Goal: Feedback & Contribution: Leave review/rating

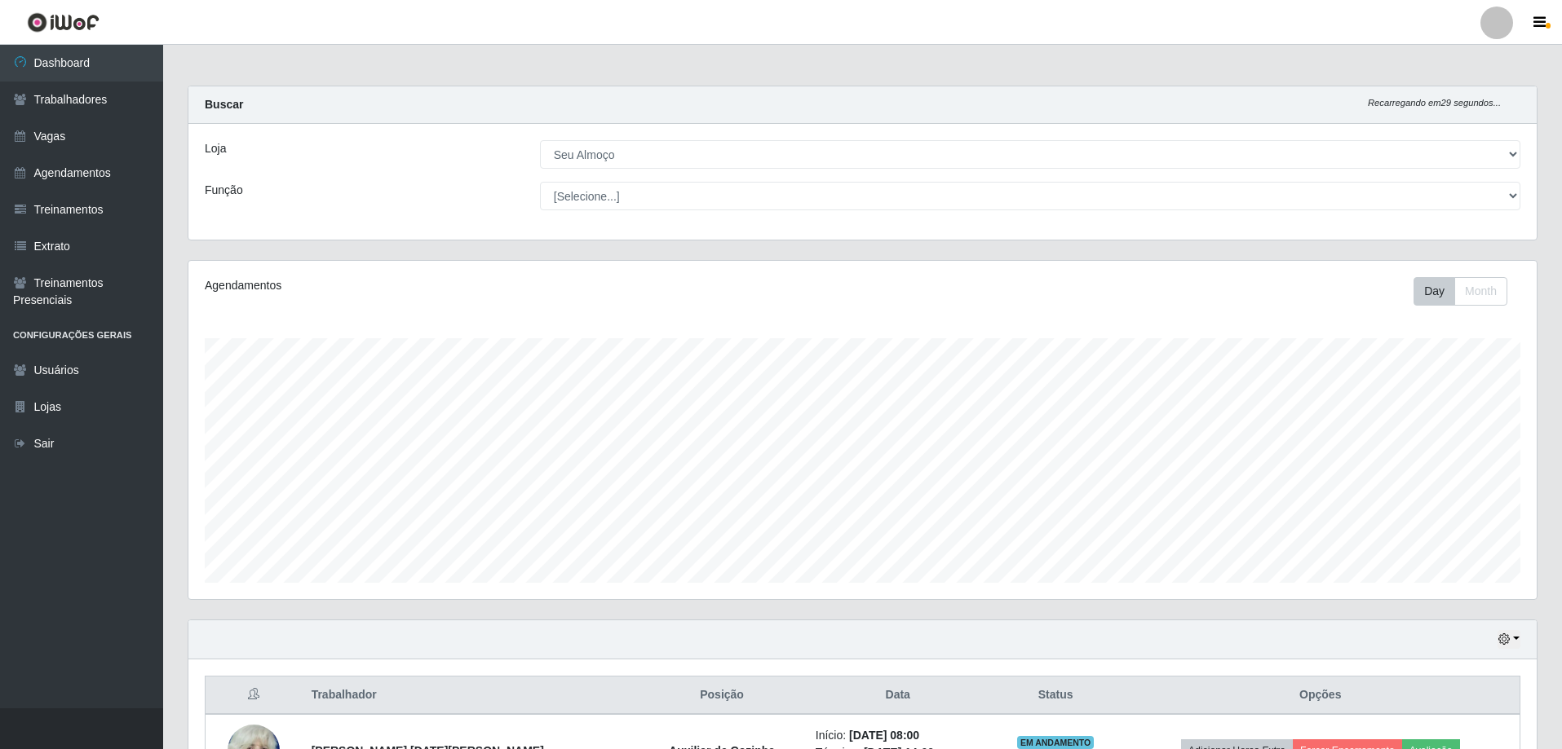
select select "431"
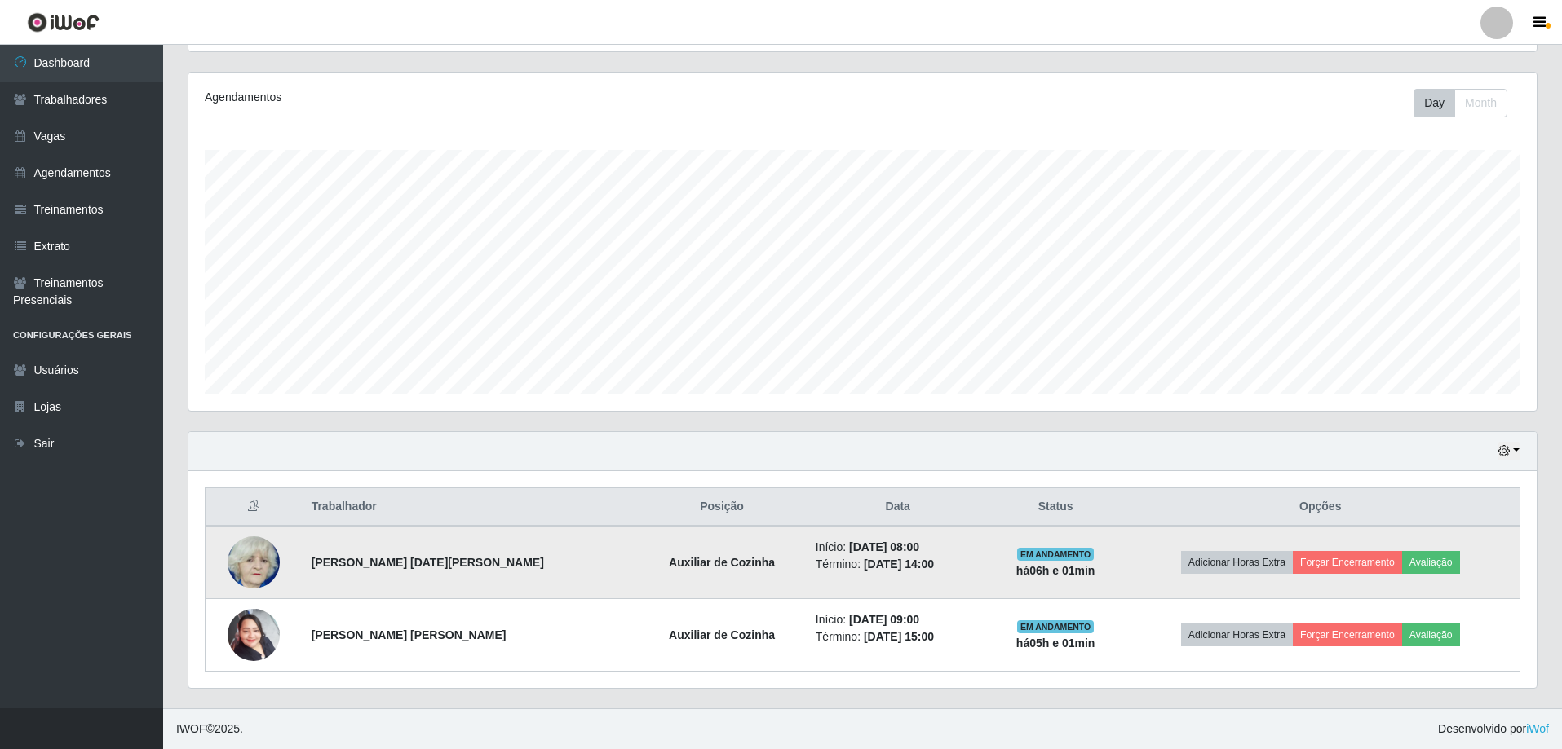
scroll to position [338, 1348]
click at [1442, 568] on button "Avaliação" at bounding box center [1431, 562] width 58 height 23
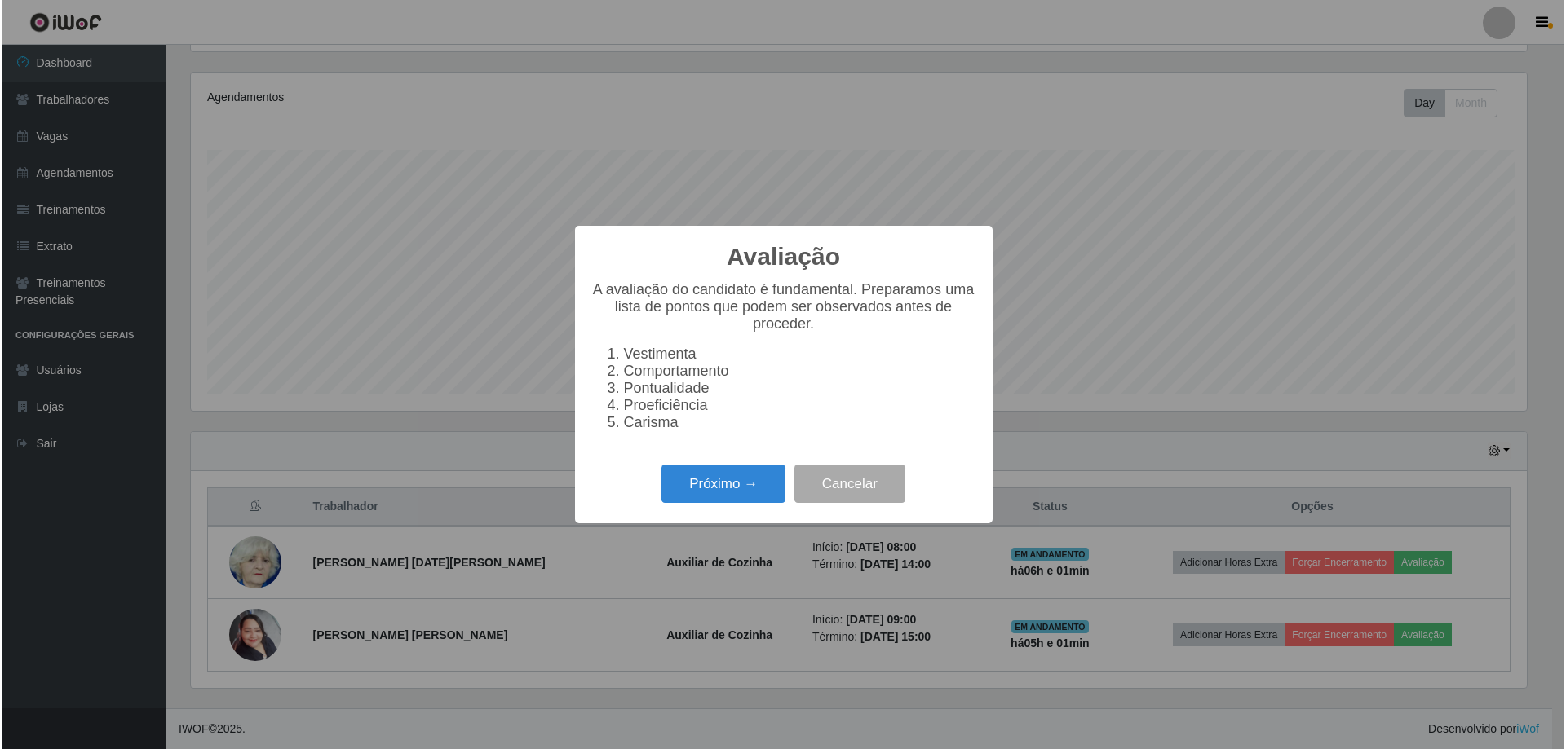
scroll to position [338, 1340]
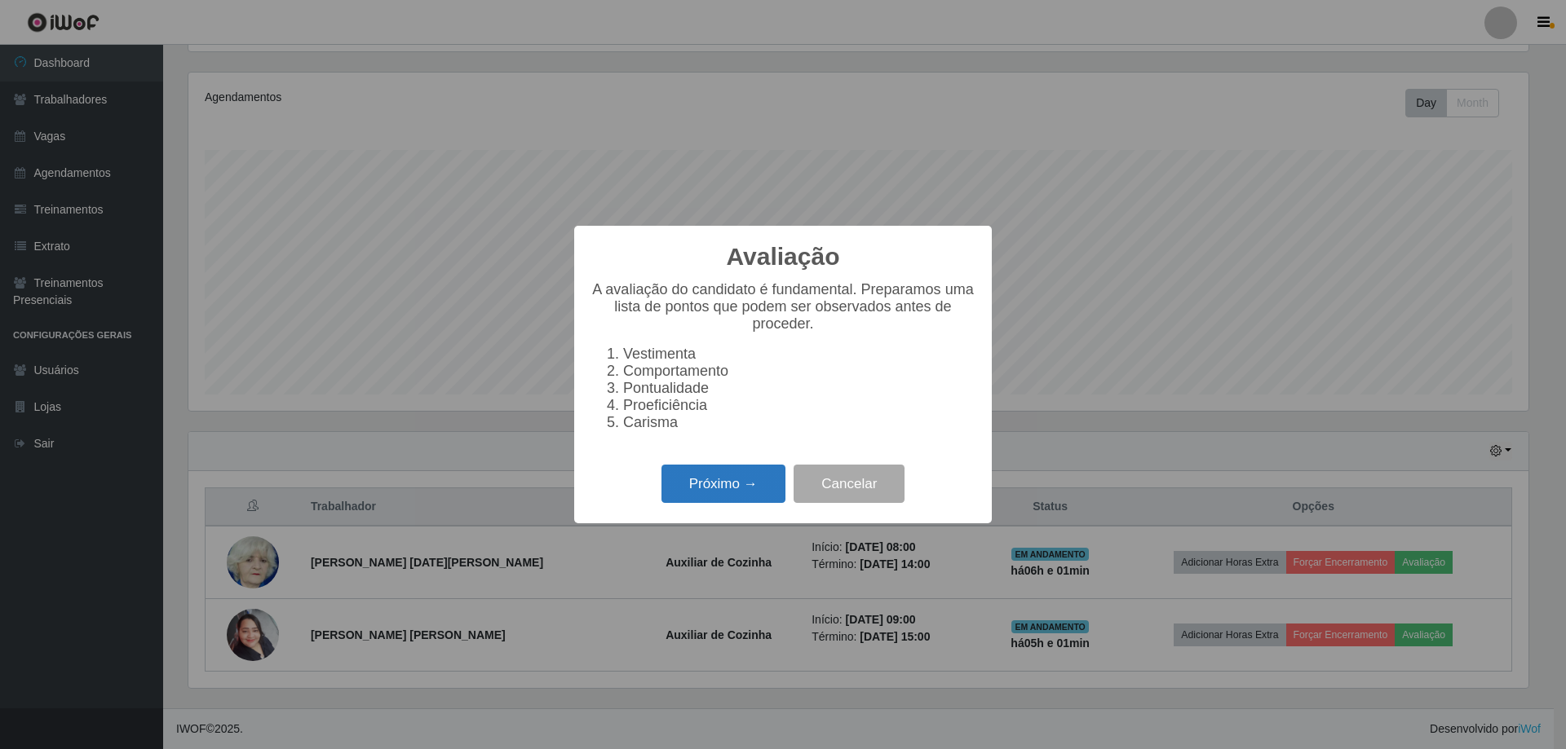
click at [709, 483] on button "Próximo →" at bounding box center [723, 484] width 124 height 38
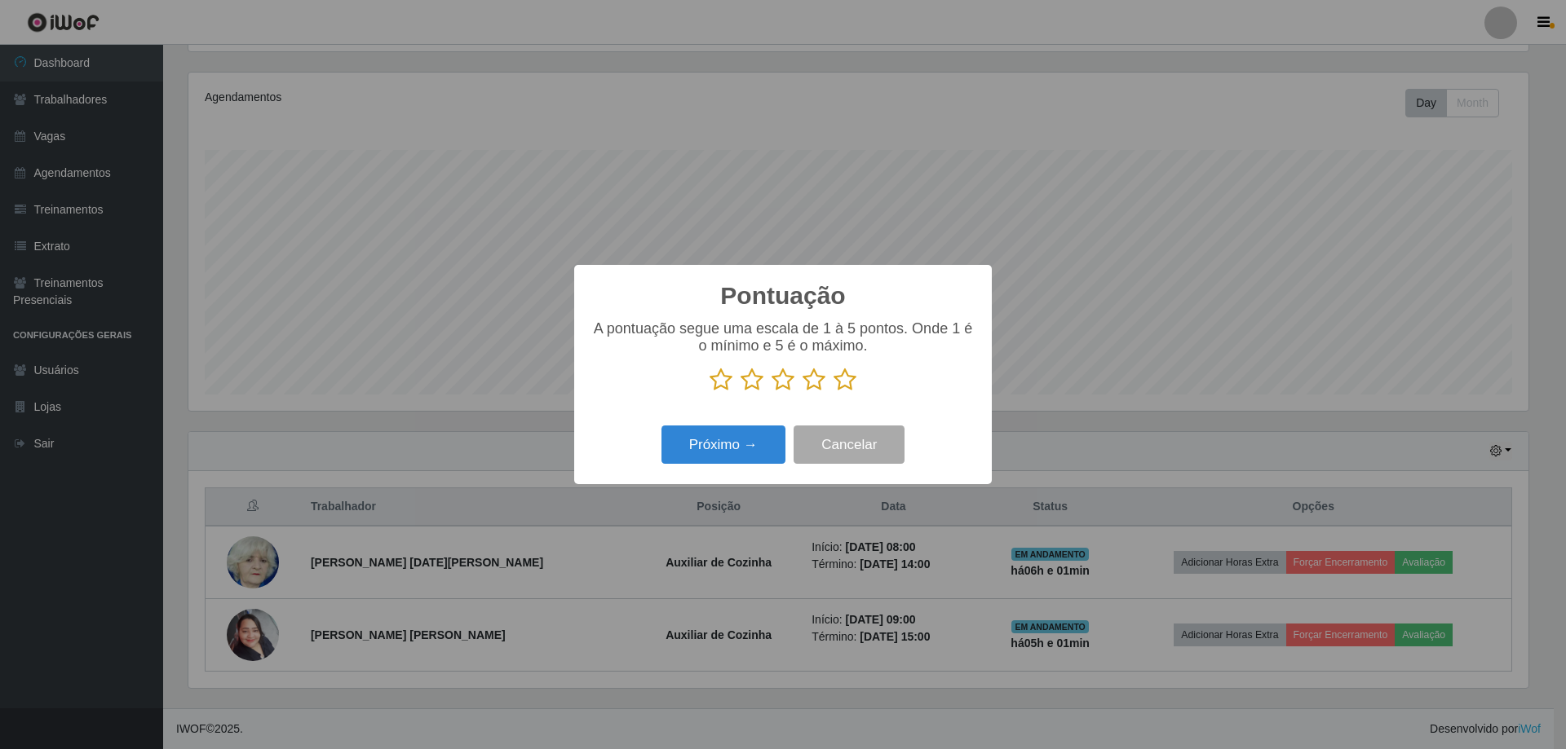
scroll to position [815115, 814113]
click at [842, 378] on icon at bounding box center [844, 380] width 23 height 24
click at [833, 392] on input "radio" at bounding box center [833, 392] width 0 height 0
click at [725, 444] on button "Próximo →" at bounding box center [723, 445] width 124 height 38
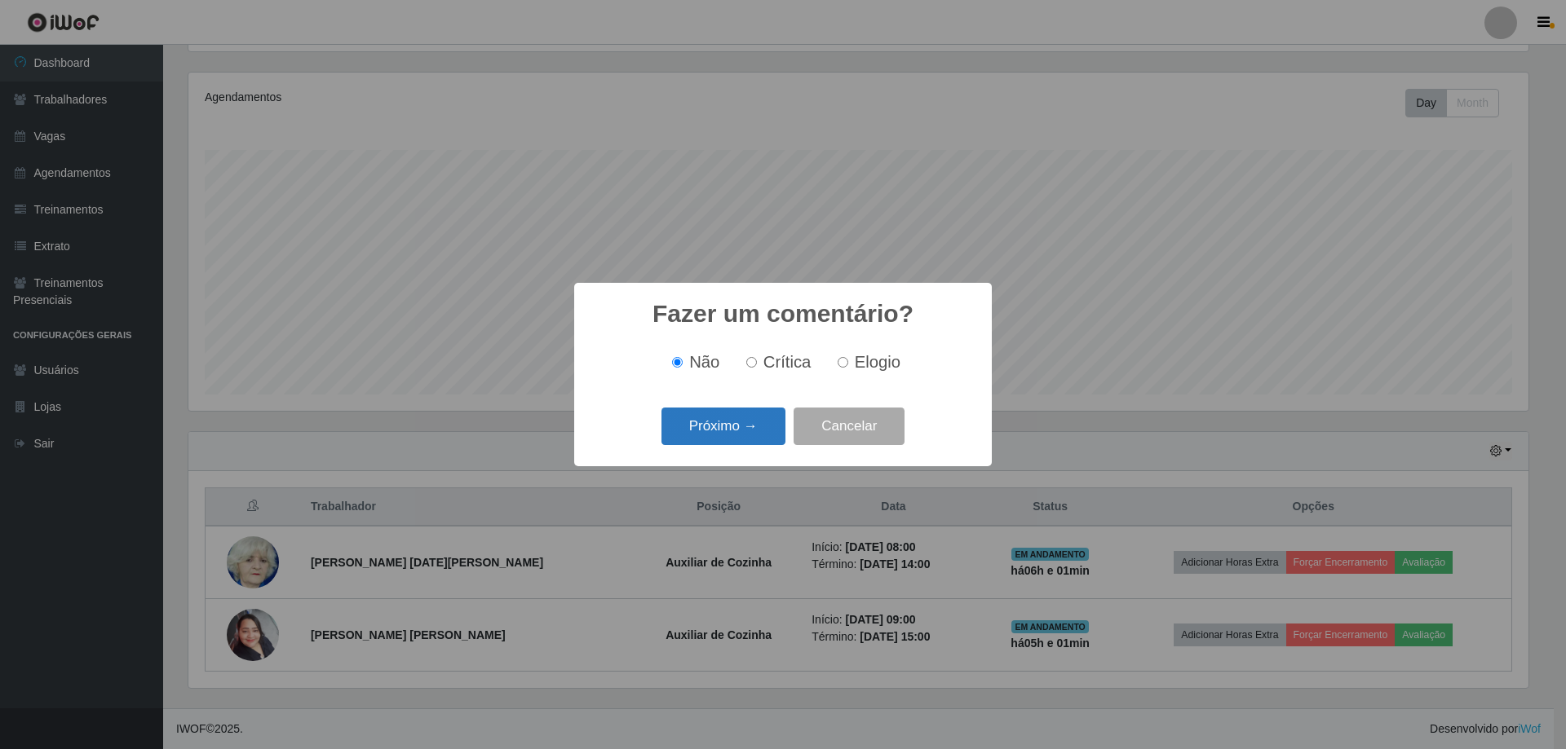
click at [732, 422] on button "Próximo →" at bounding box center [723, 427] width 124 height 38
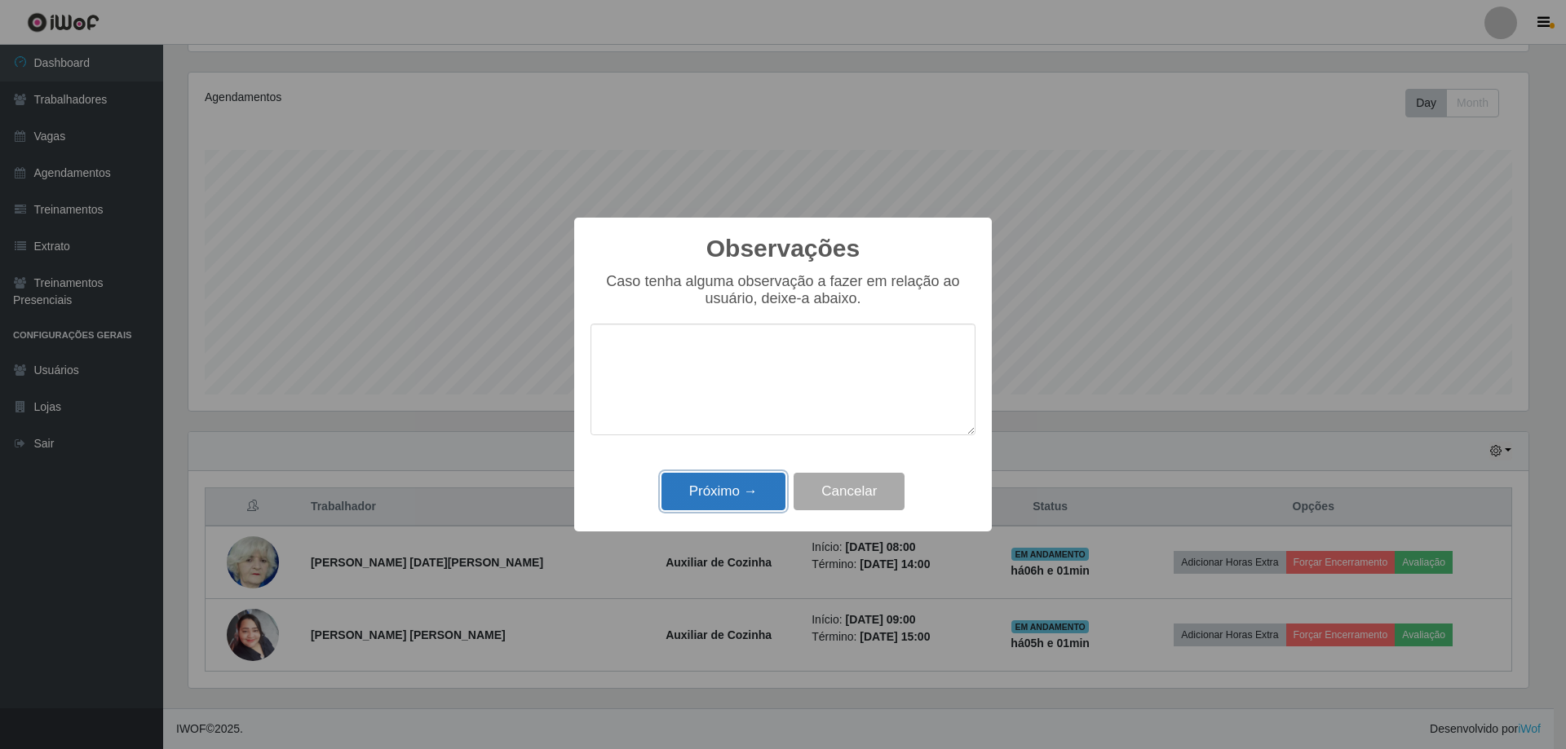
click at [762, 496] on button "Próximo →" at bounding box center [723, 492] width 124 height 38
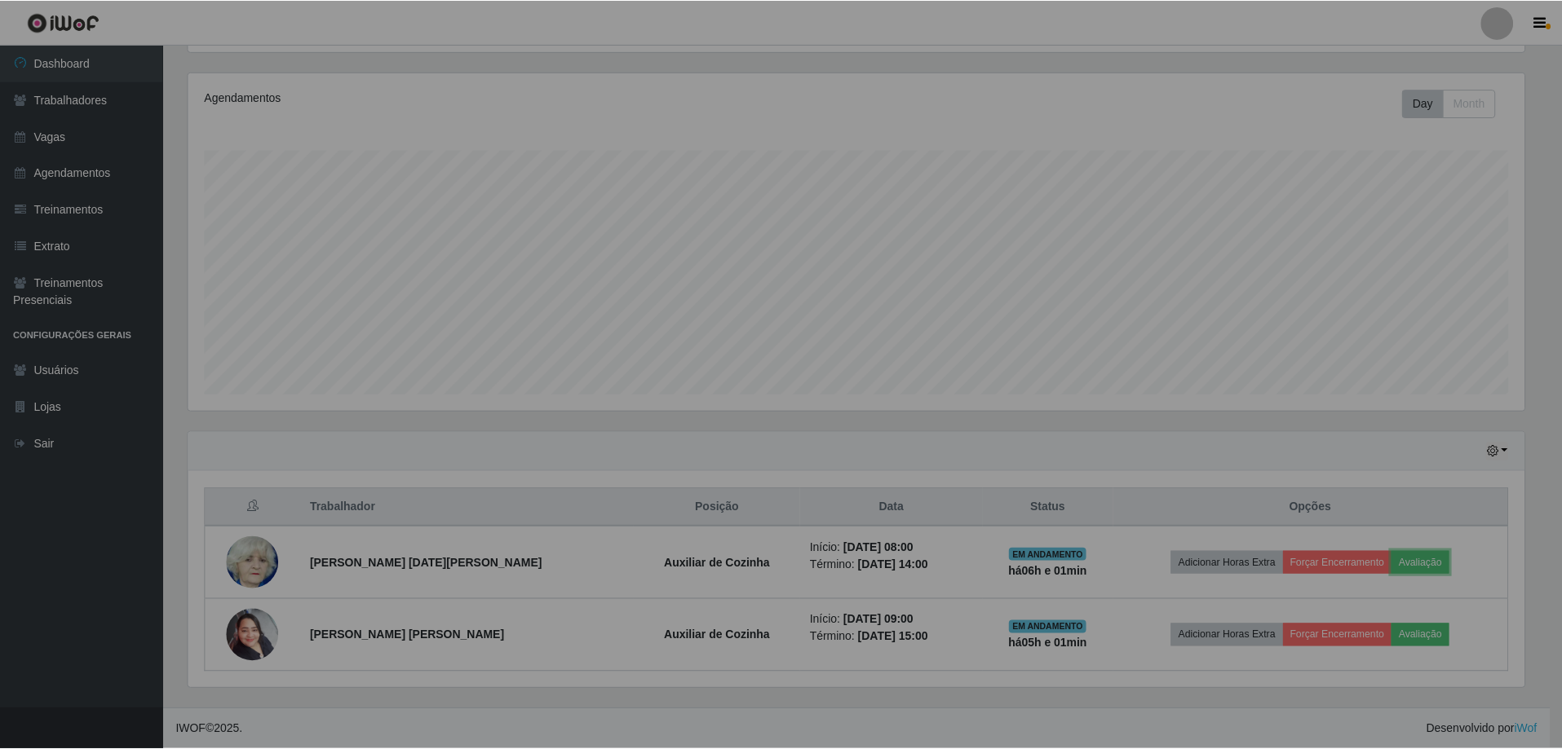
scroll to position [338, 1348]
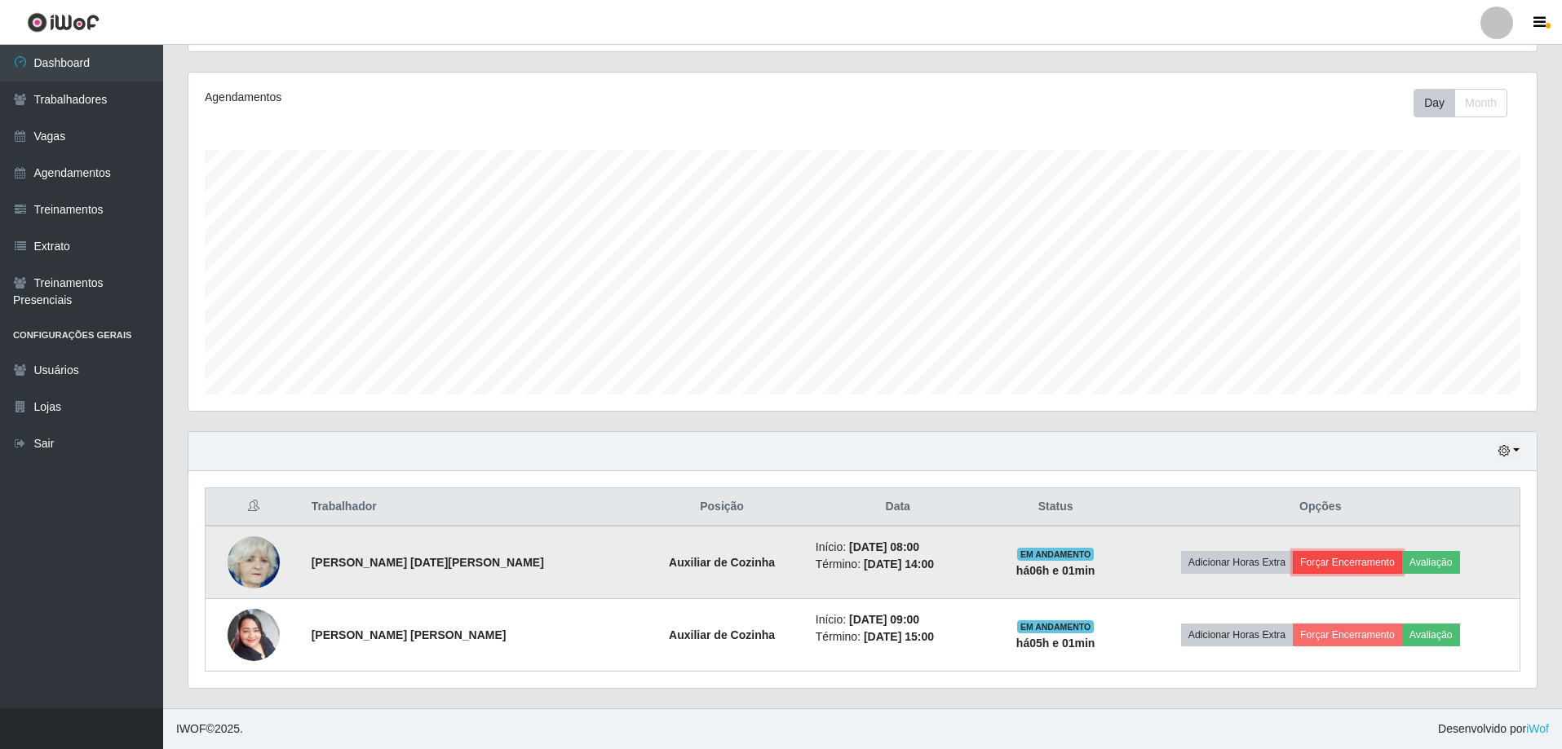
click at [1341, 559] on button "Forçar Encerramento" at bounding box center [1346, 562] width 109 height 23
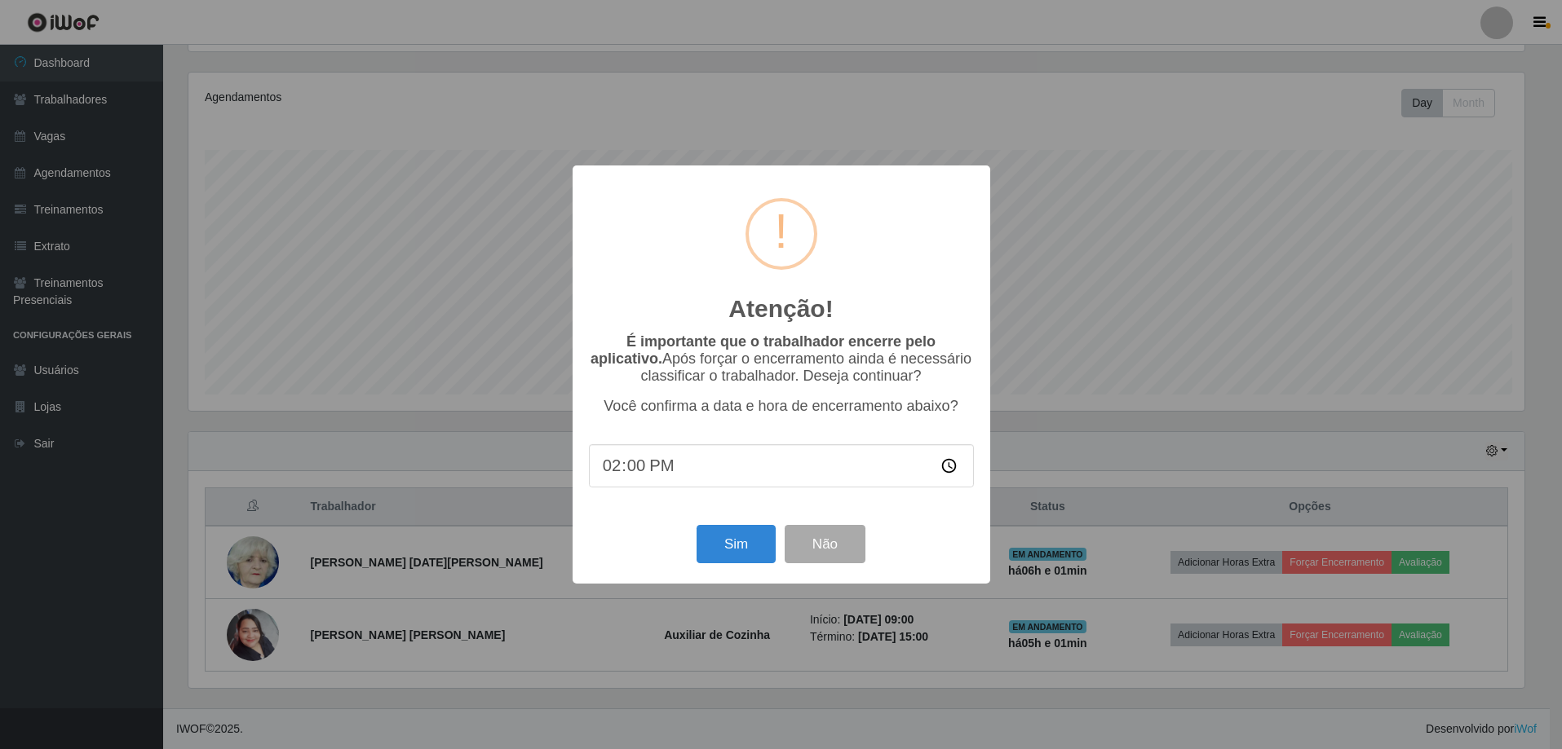
scroll to position [338, 1340]
click at [741, 548] on button "Sim" at bounding box center [737, 544] width 79 height 38
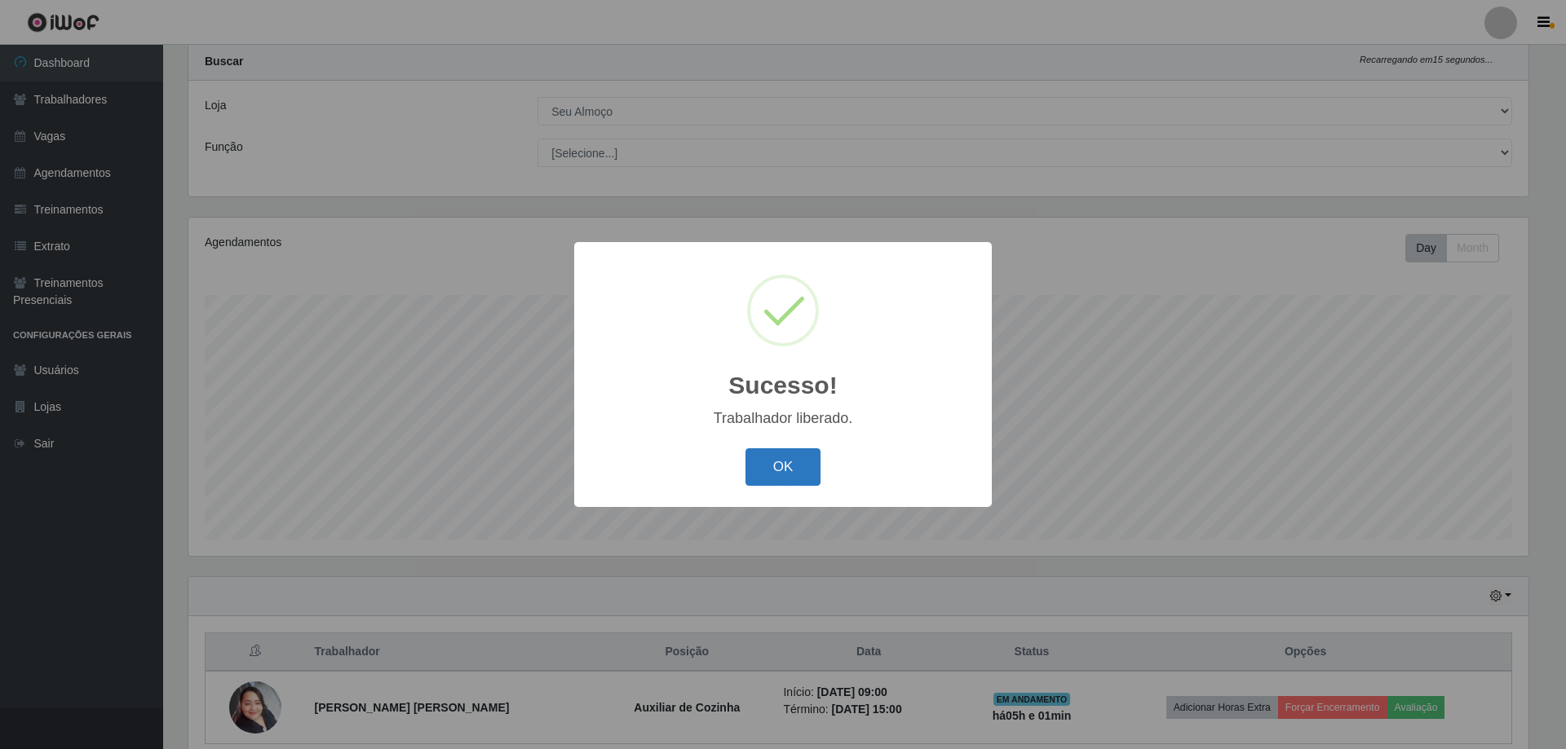
click at [795, 478] on button "OK" at bounding box center [783, 467] width 76 height 38
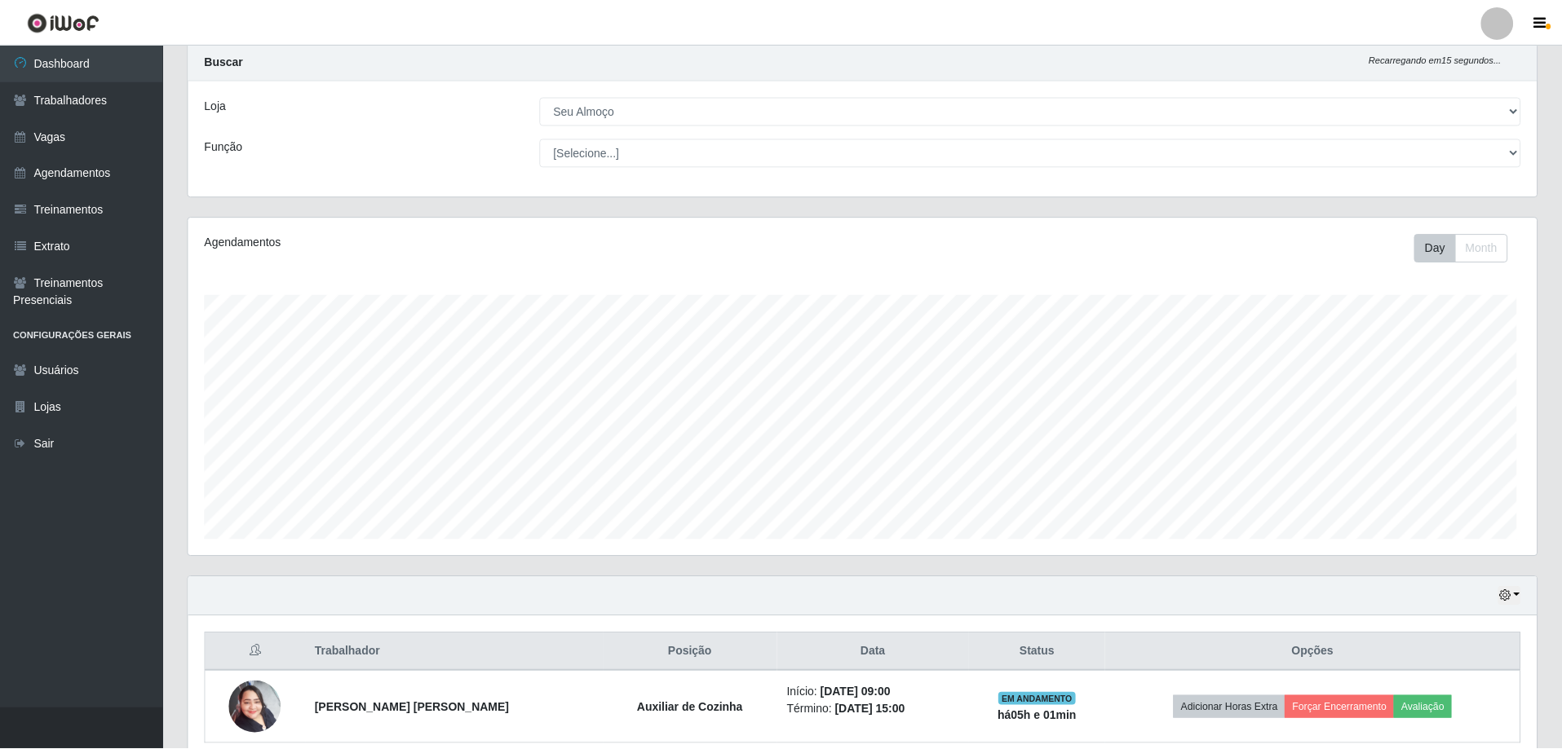
scroll to position [338, 1348]
